Goal: Task Accomplishment & Management: Manage account settings

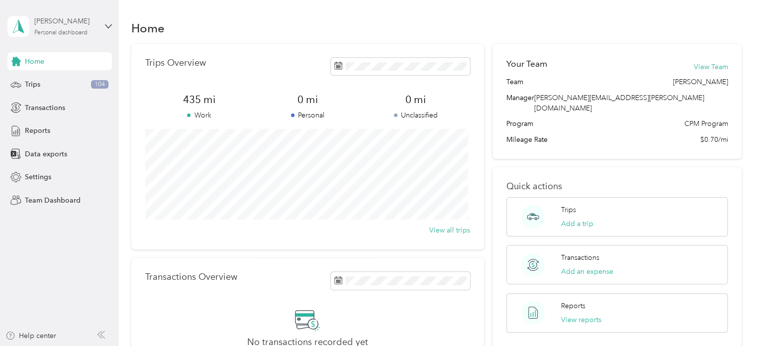
click at [59, 28] on div "[PERSON_NAME] Personal dashboard" at bounding box center [65, 26] width 62 height 20
click at [43, 80] on div "Team dashboard" at bounding box center [42, 82] width 53 height 10
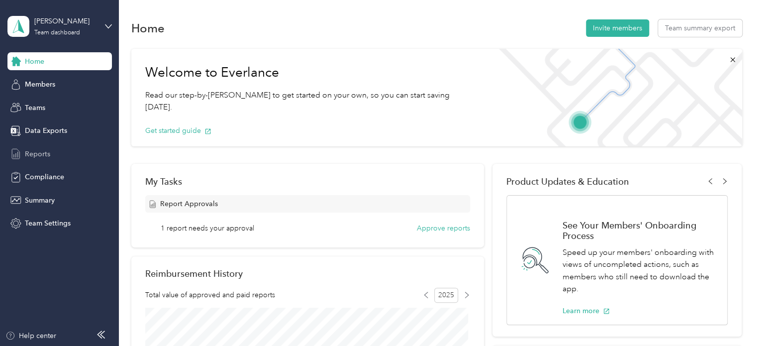
click at [42, 154] on span "Reports" at bounding box center [37, 154] width 25 height 10
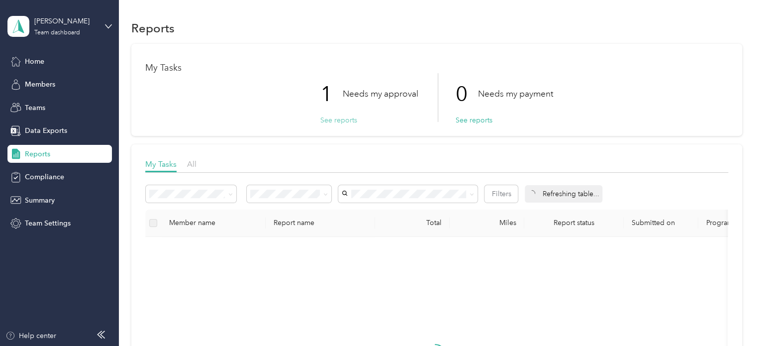
click at [334, 121] on button "See reports" at bounding box center [338, 120] width 37 height 10
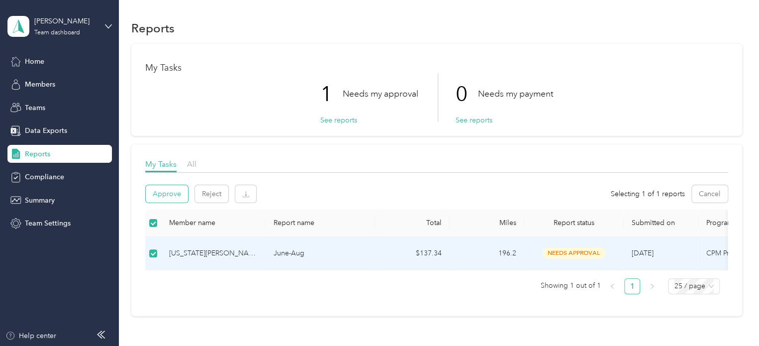
click at [169, 193] on button "Approve" at bounding box center [167, 193] width 42 height 17
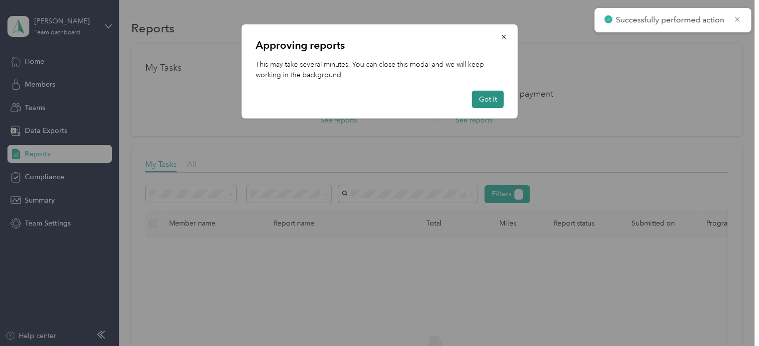
click at [476, 99] on button "Got it" at bounding box center [488, 99] width 32 height 17
